Goal: Navigation & Orientation: Find specific page/section

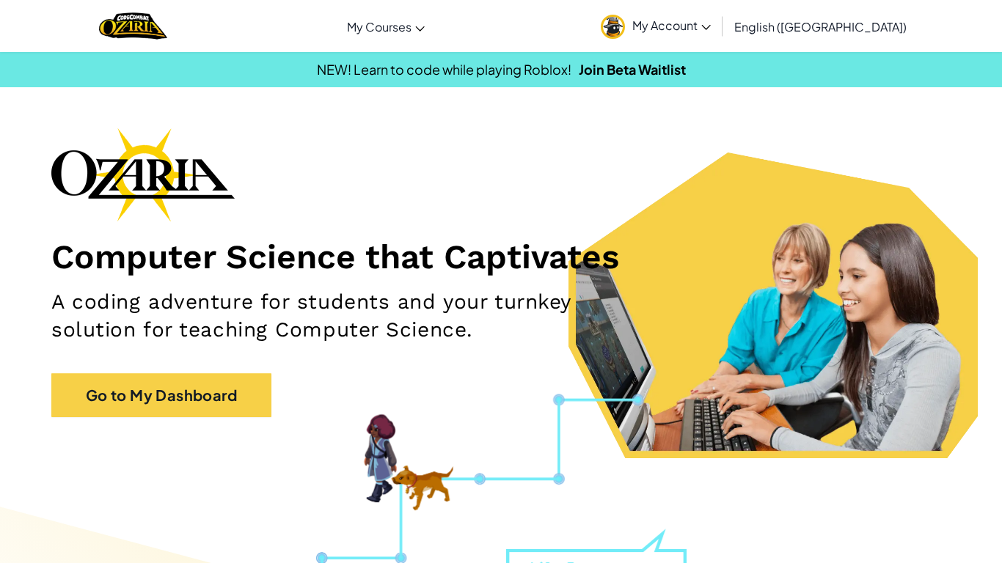
click at [711, 29] on span "My Account" at bounding box center [671, 25] width 78 height 15
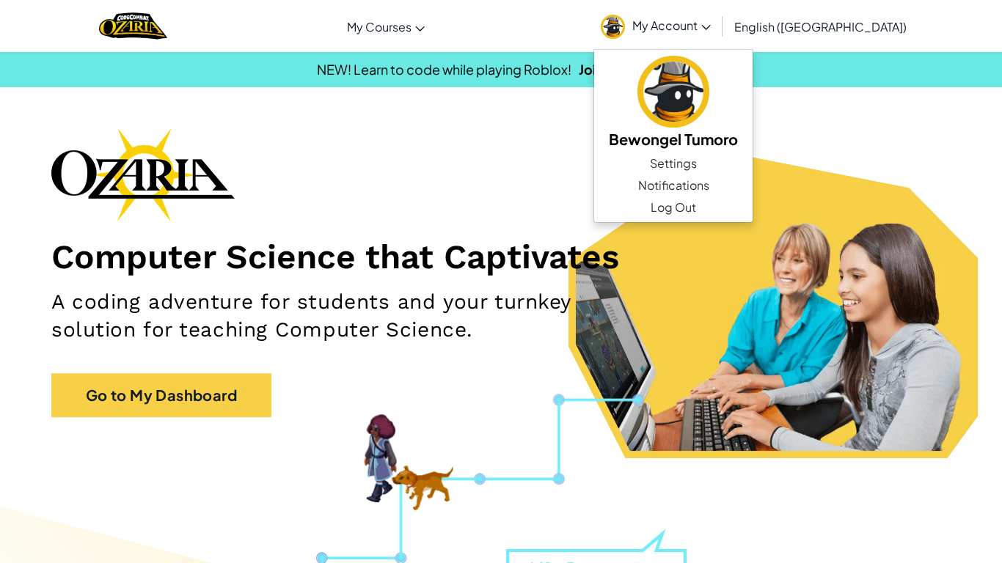
click at [472, 205] on div "Computer Science that Captivates A coding adventure for students and your turnk…" at bounding box center [500, 280] width 899 height 304
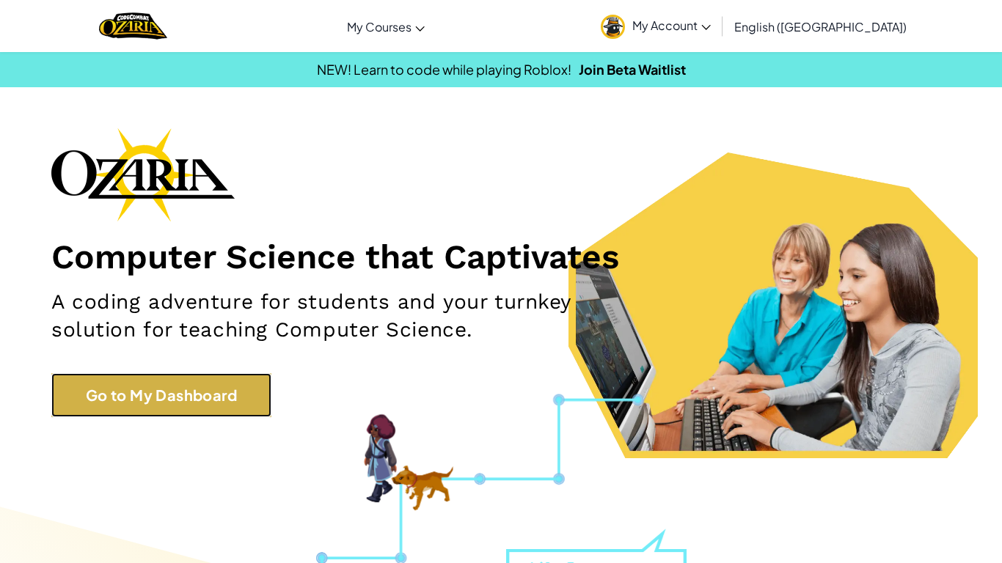
click at [186, 388] on link "Go to My Dashboard" at bounding box center [161, 395] width 220 height 44
